Goal: Navigation & Orientation: Find specific page/section

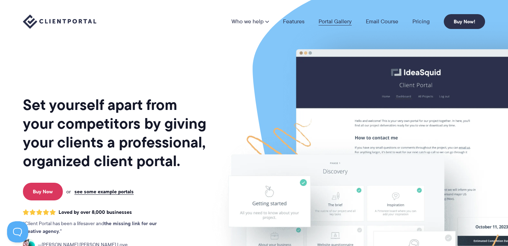
click at [328, 20] on link "Portal Gallery" at bounding box center [335, 22] width 33 height 6
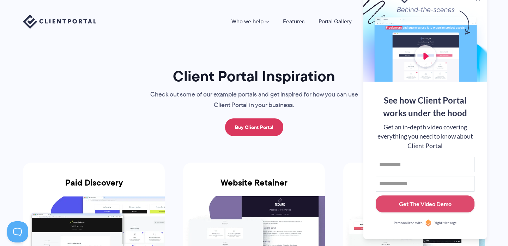
click at [312, 29] on div "Who we help Who we help View pricing Agencies See how Client Portal can help gi…" at bounding box center [254, 21] width 508 height 43
click at [330, 19] on link "Portal Gallery" at bounding box center [335, 22] width 33 height 6
